Goal: Check status: Verify the current state of an ongoing process or item

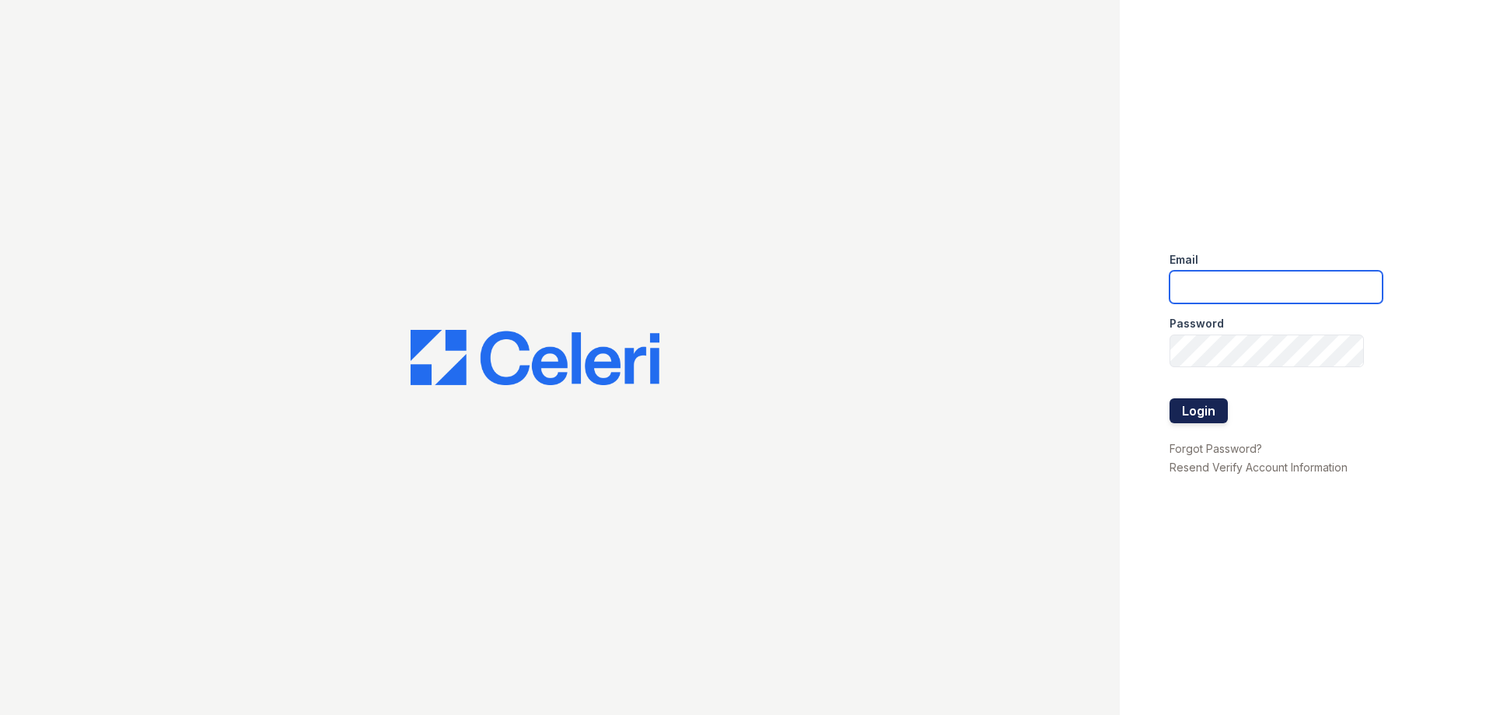
type input "residence4@cafmanagement.com"
click at [1175, 415] on button "Login" at bounding box center [1199, 410] width 58 height 25
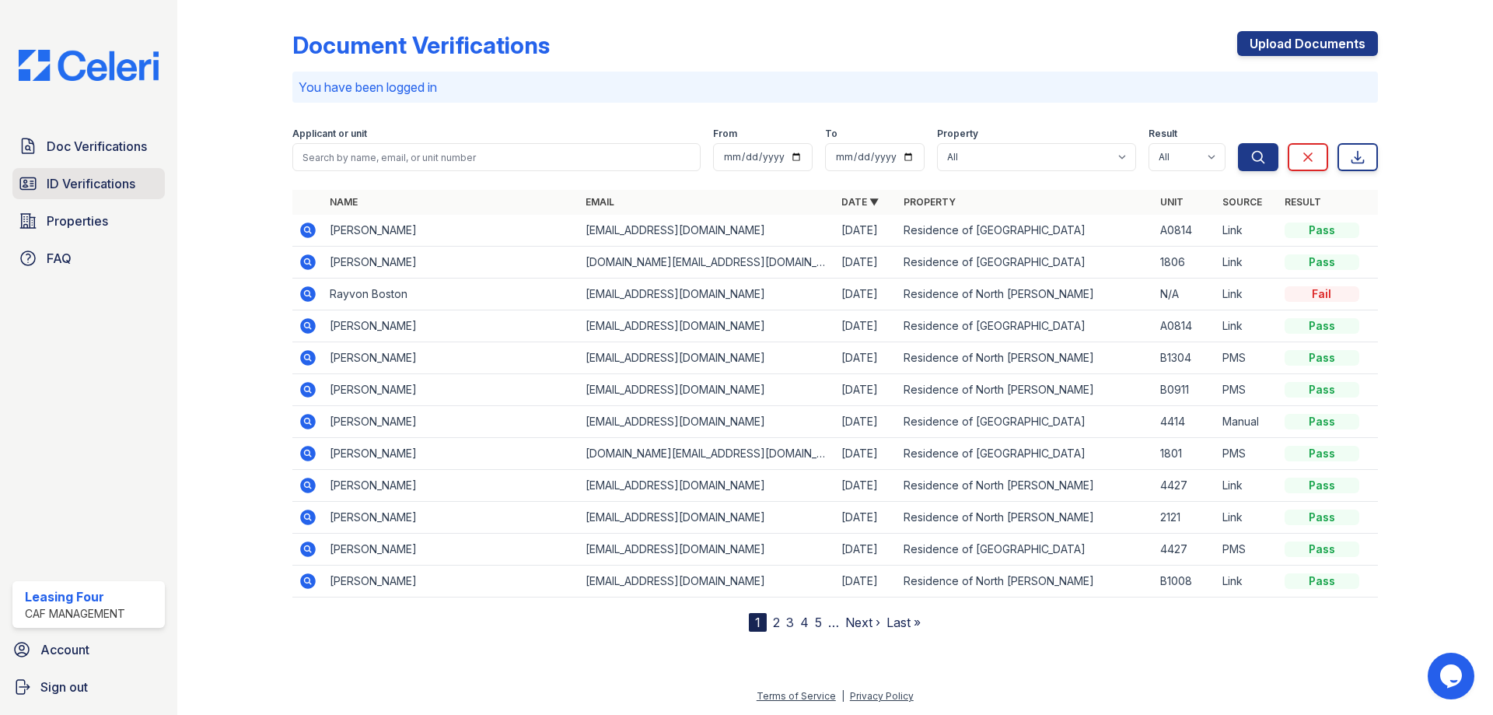
click at [103, 188] on span "ID Verifications" at bounding box center [91, 183] width 89 height 19
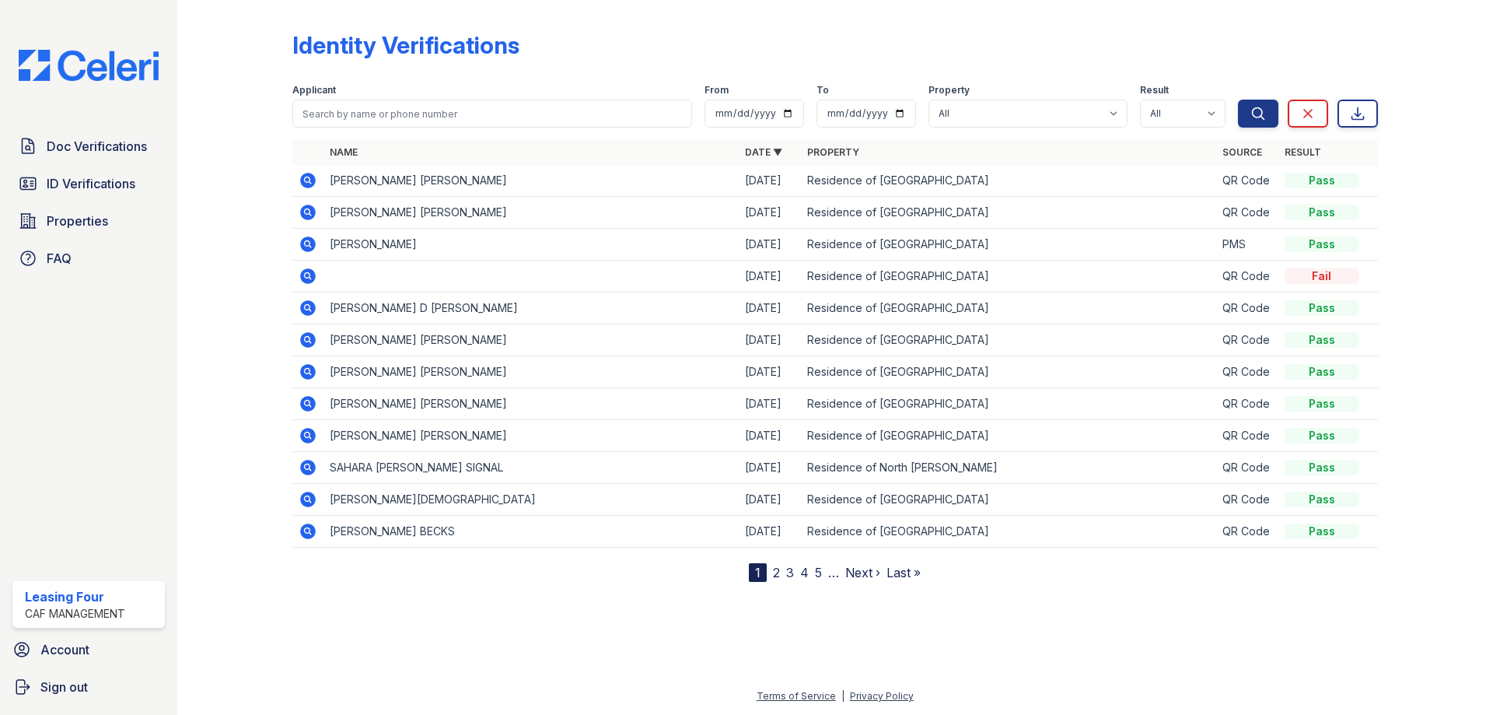
click at [308, 406] on icon at bounding box center [308, 404] width 16 height 16
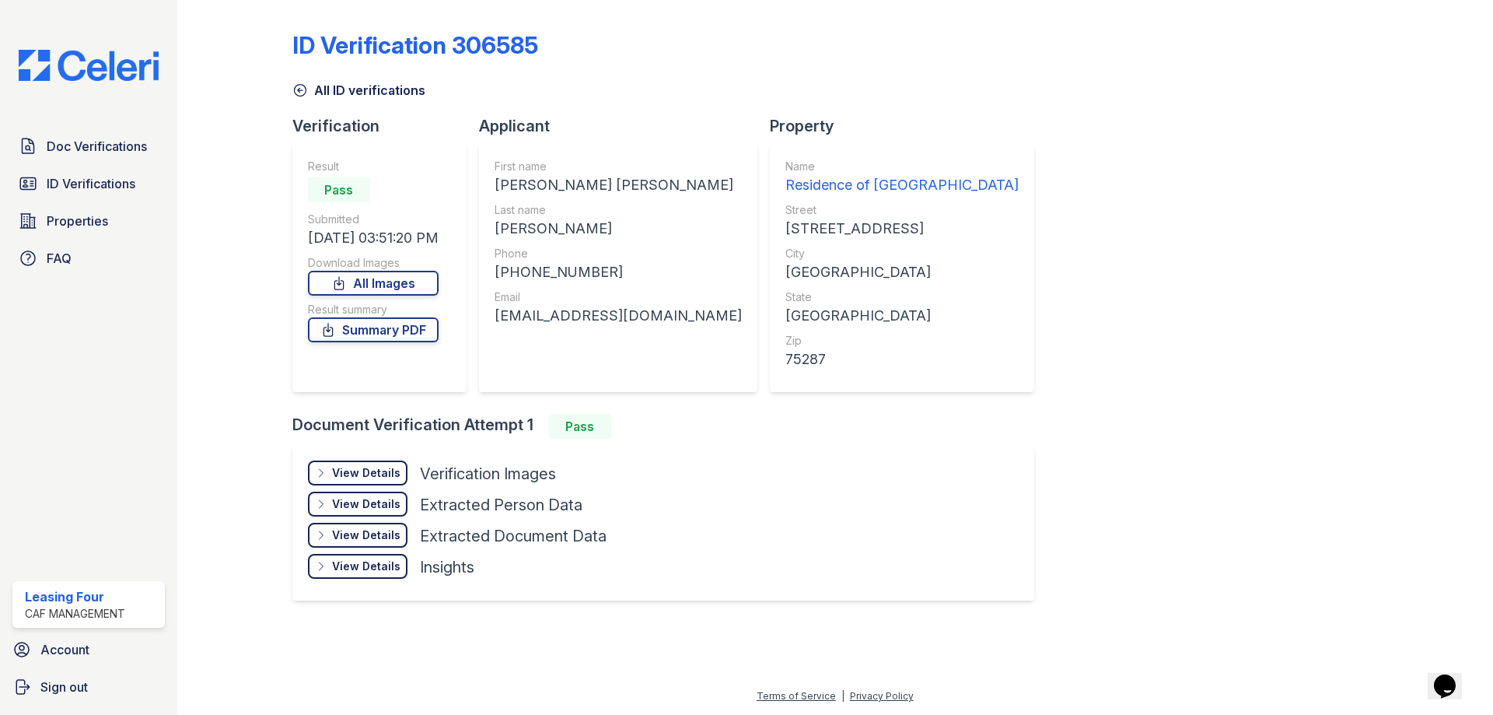
click at [341, 478] on div "View Details" at bounding box center [366, 473] width 68 height 16
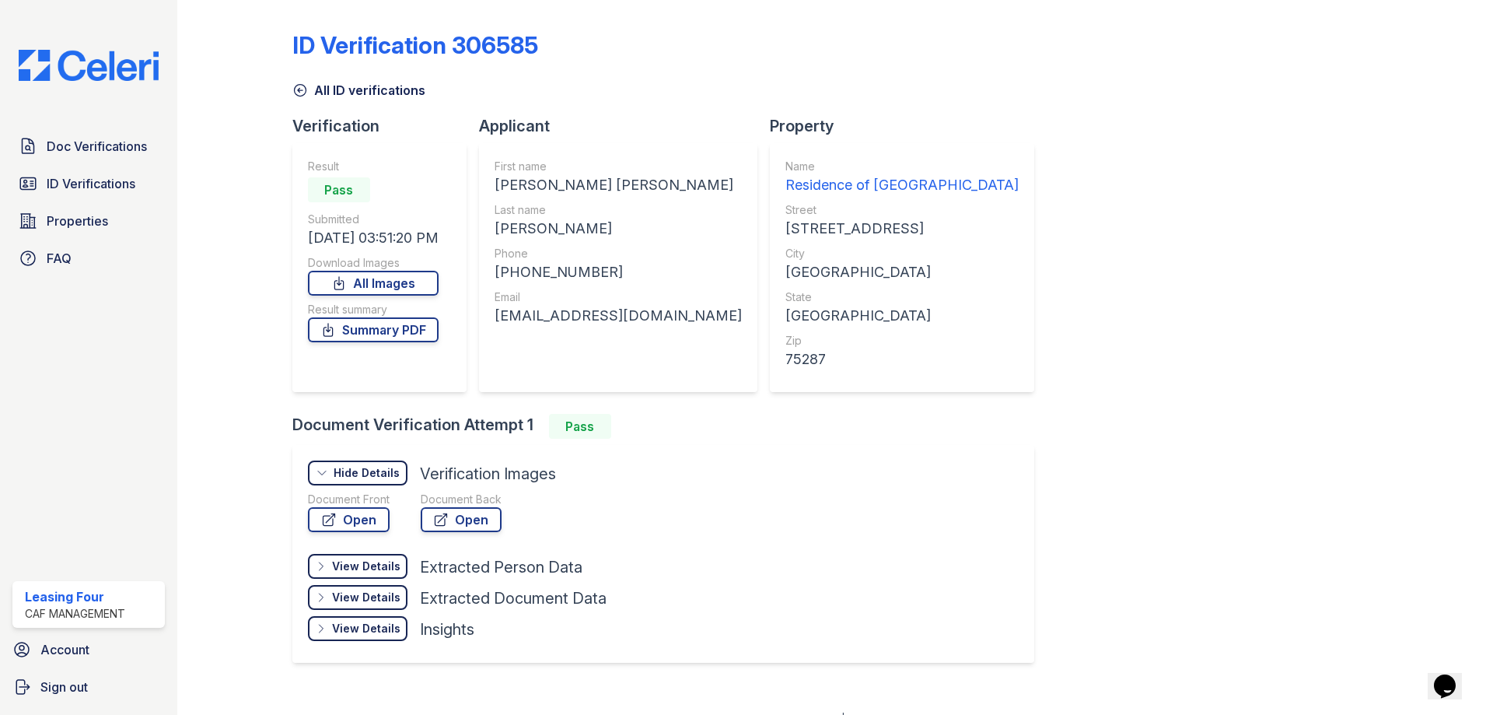
click at [355, 502] on div "Document Front" at bounding box center [349, 500] width 82 height 16
click at [347, 513] on link "Open" at bounding box center [349, 519] width 82 height 25
click at [354, 525] on link "Open" at bounding box center [349, 519] width 82 height 25
click at [94, 229] on span "Properties" at bounding box center [77, 221] width 61 height 19
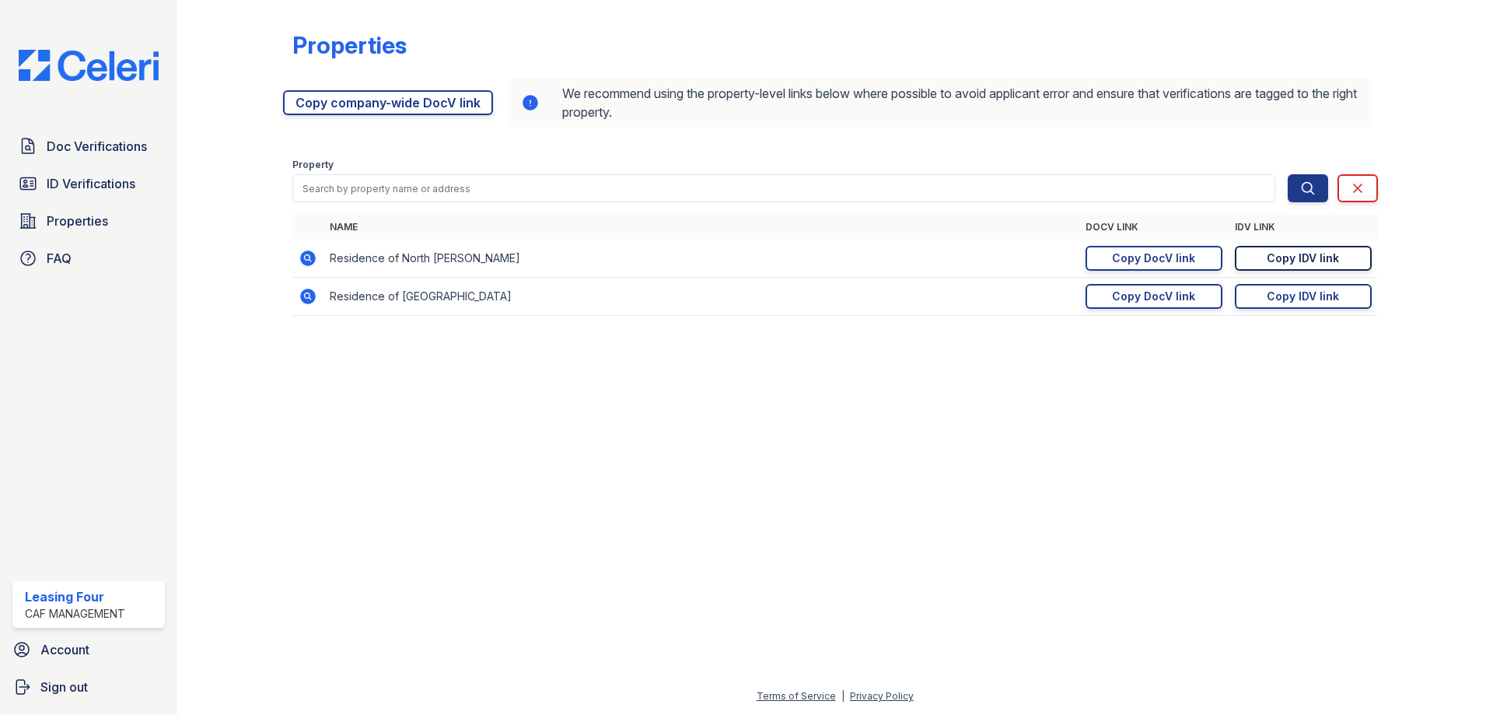
click at [1344, 250] on link "Copy IDV link Copy link" at bounding box center [1303, 258] width 137 height 25
click at [90, 142] on span "Doc Verifications" at bounding box center [97, 146] width 100 height 19
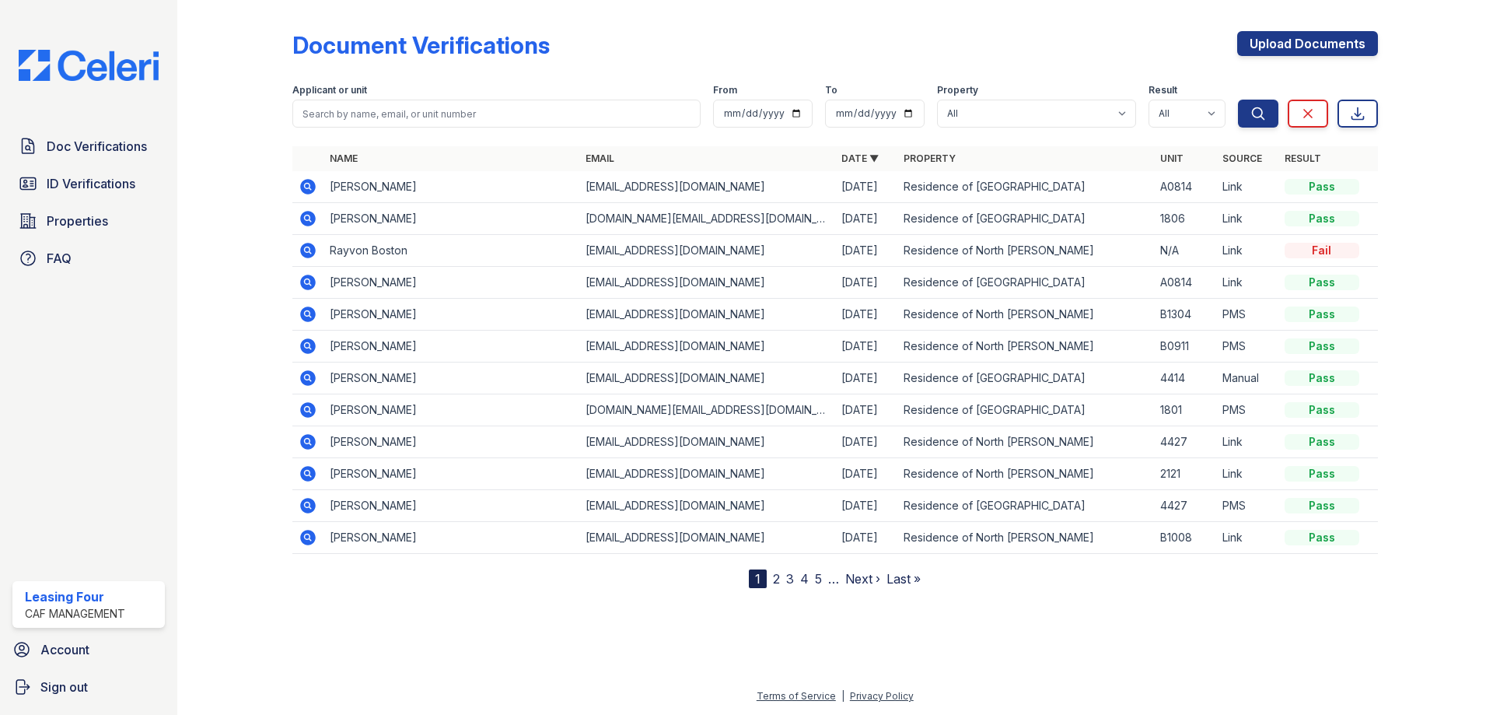
click at [299, 185] on icon at bounding box center [308, 186] width 19 height 19
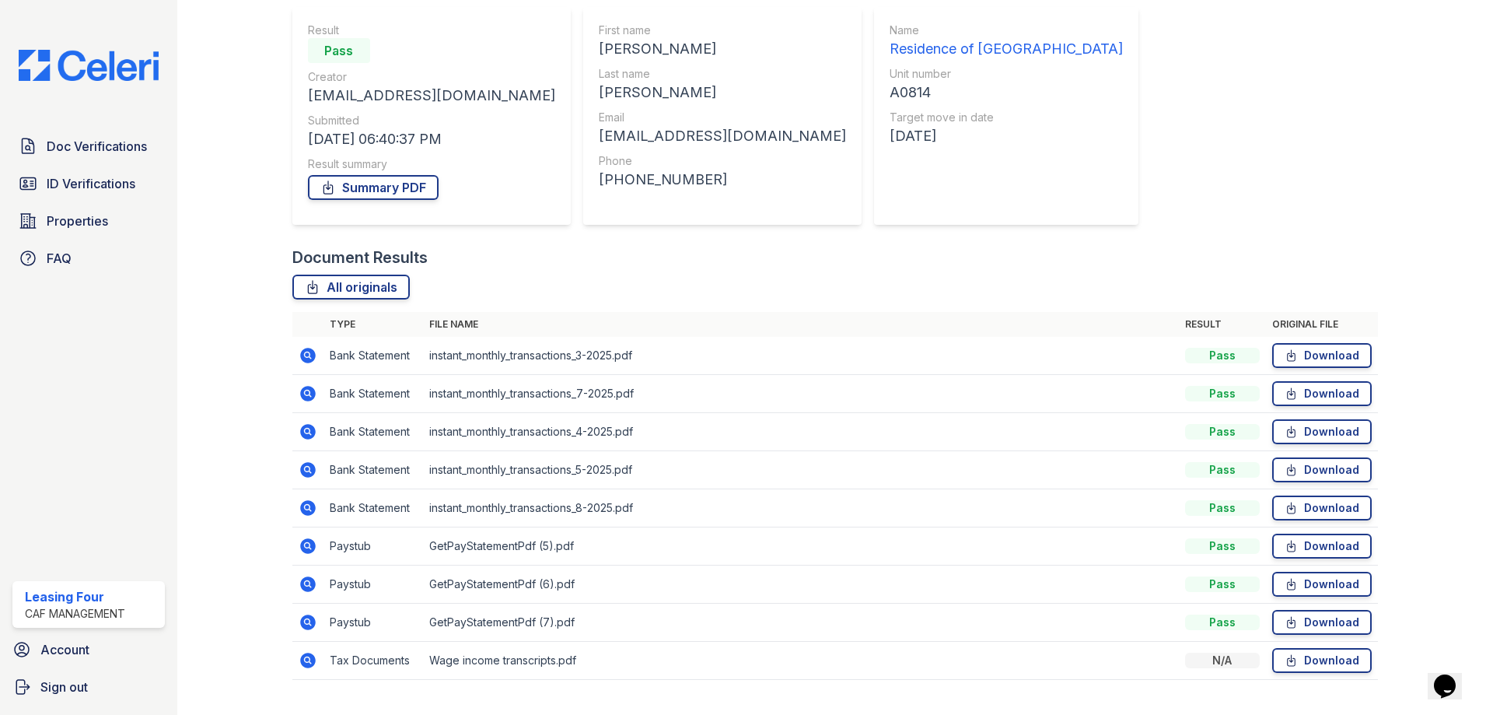
scroll to position [170, 0]
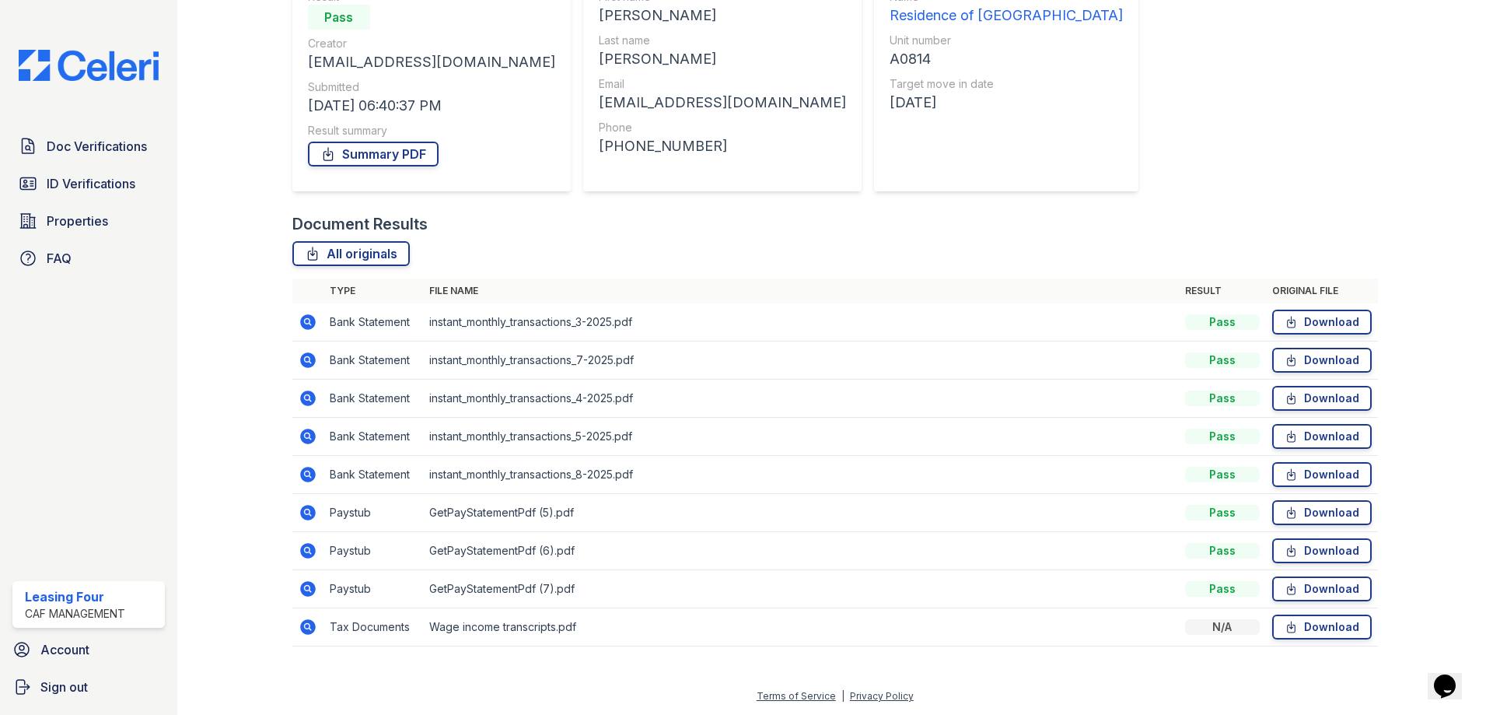
click at [309, 517] on icon at bounding box center [308, 513] width 16 height 16
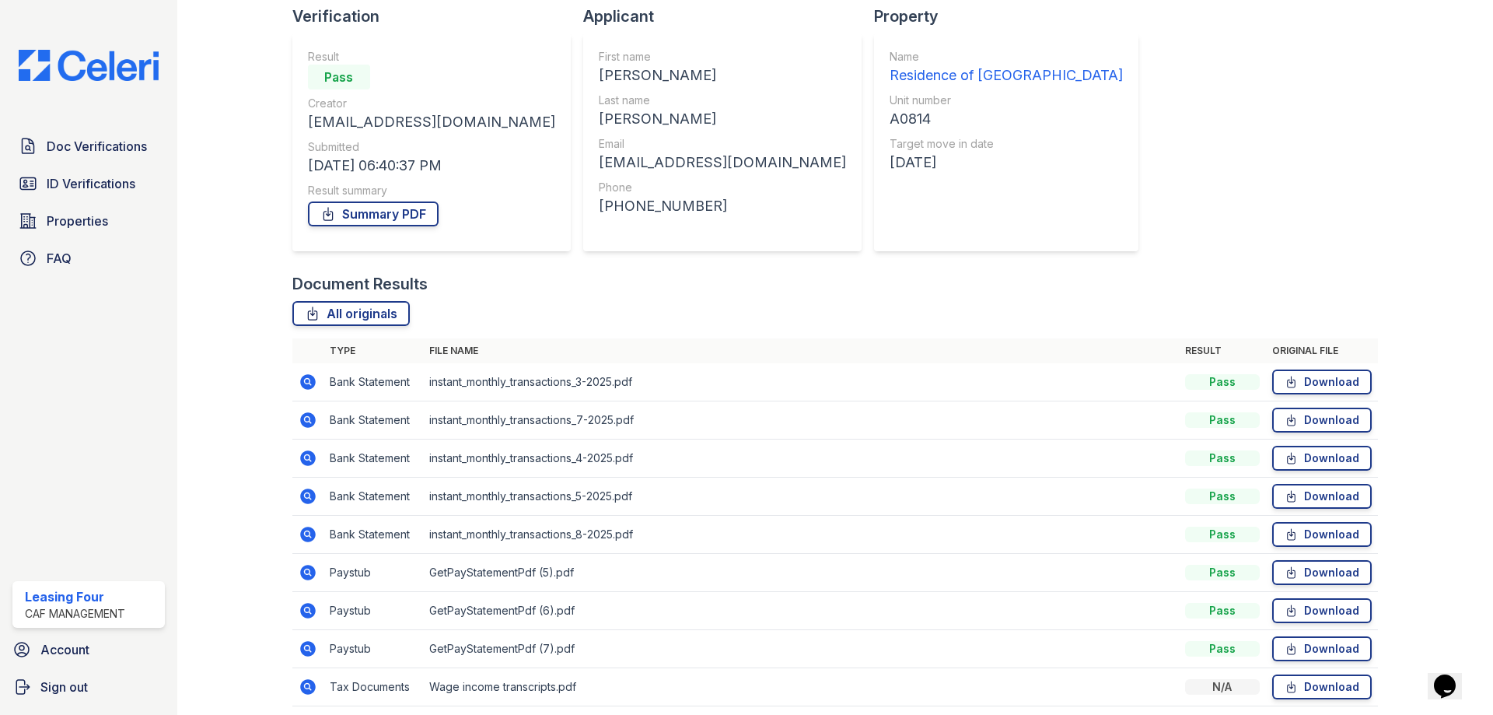
scroll to position [170, 0]
